Goal: Find specific page/section: Find specific page/section

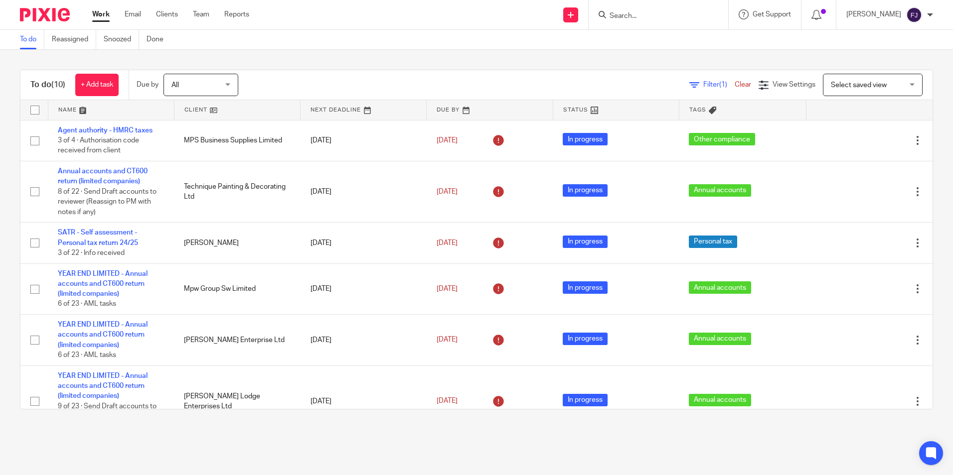
click at [95, 10] on link "Work" at bounding box center [100, 14] width 17 height 10
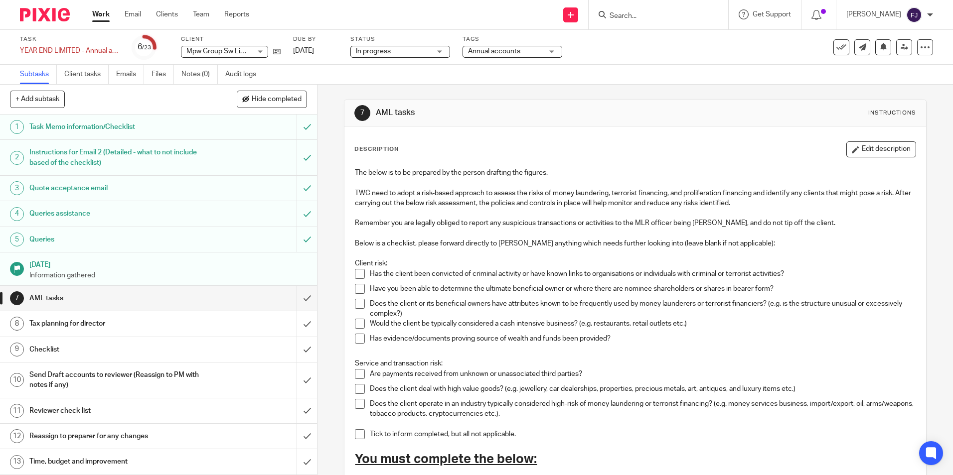
click at [653, 15] on input "Search" at bounding box center [654, 16] width 90 height 9
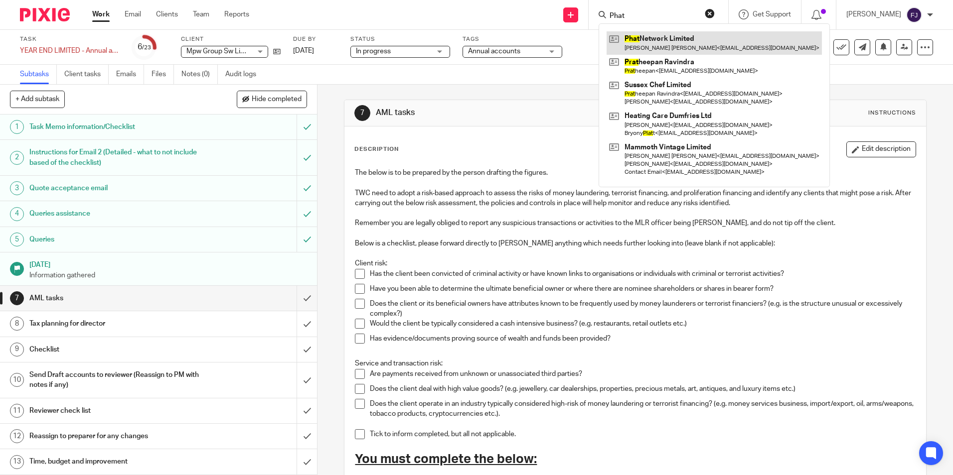
type input "Phat"
click at [673, 43] on link at bounding box center [714, 42] width 215 height 23
click at [549, 158] on div "Description Edit description The below is to be prepared by the person drafting…" at bounding box center [634, 348] width 561 height 412
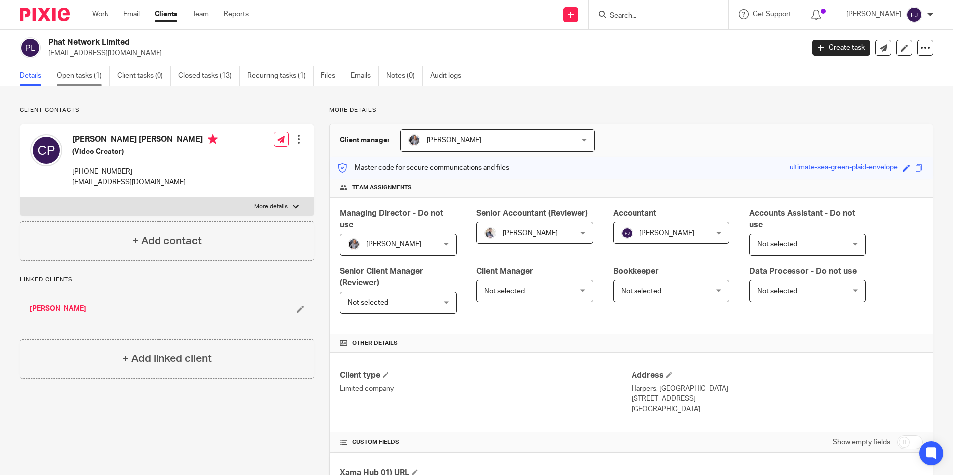
click at [86, 72] on link "Open tasks (1)" at bounding box center [83, 75] width 53 height 19
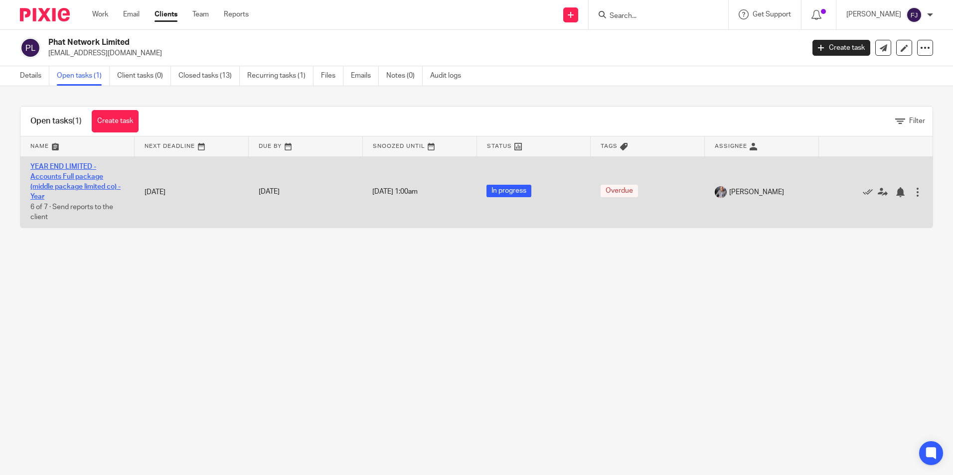
click at [71, 176] on link "YEAR END LIMITED - Accounts Full package (middle package limited co) - Year" at bounding box center [75, 181] width 90 height 37
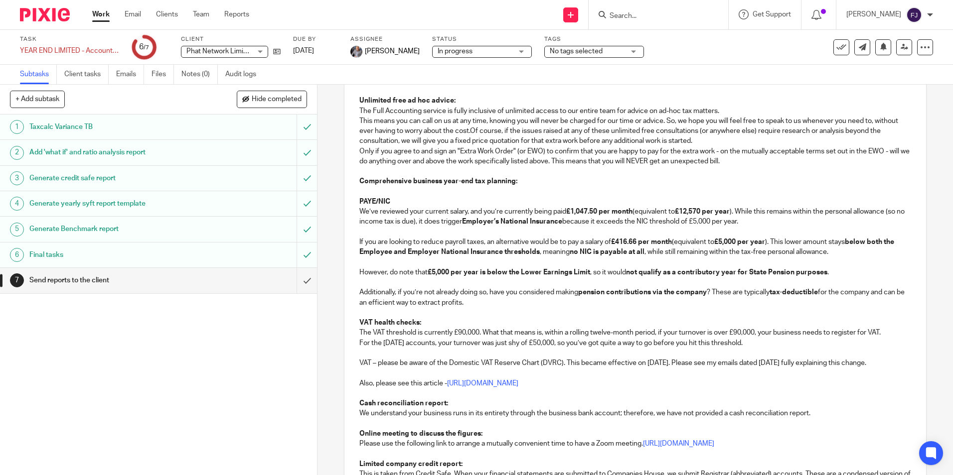
scroll to position [449, 0]
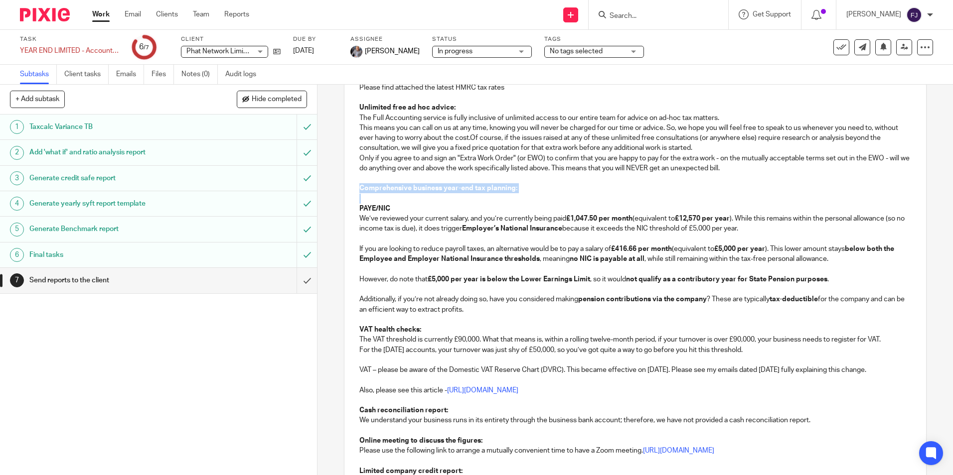
drag, startPoint x: 358, startPoint y: 188, endPoint x: 515, endPoint y: 193, distance: 157.1
click at [515, 193] on div "Hi [PERSON_NAME], Re: Phat Network Limited Thank you for selecting the full acc…" at bounding box center [634, 364] width 581 height 1230
click at [456, 204] on p "PAYE/NIC" at bounding box center [634, 209] width 551 height 10
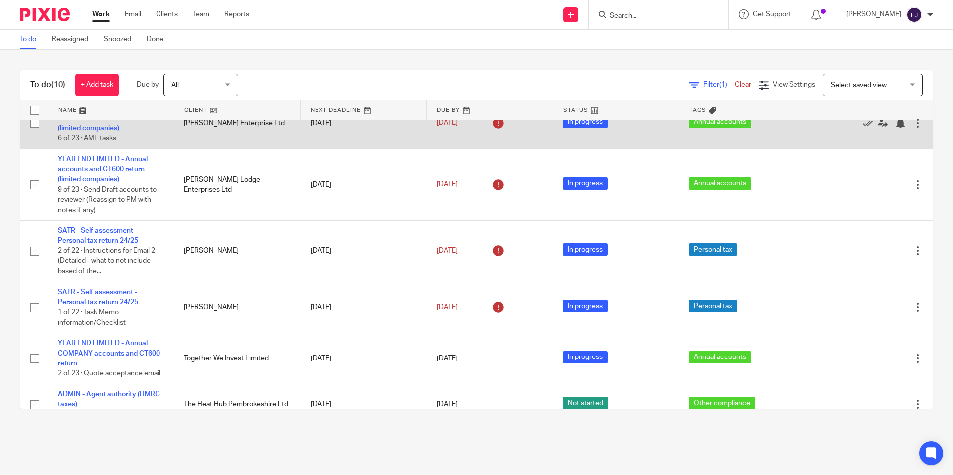
scroll to position [233, 0]
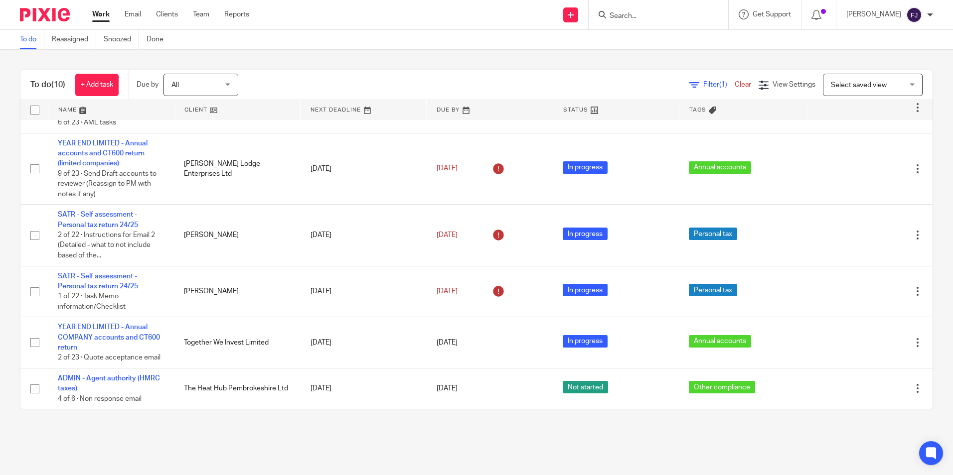
click at [101, 13] on link "Work" at bounding box center [100, 14] width 17 height 10
